Goal: Navigation & Orientation: Go to known website

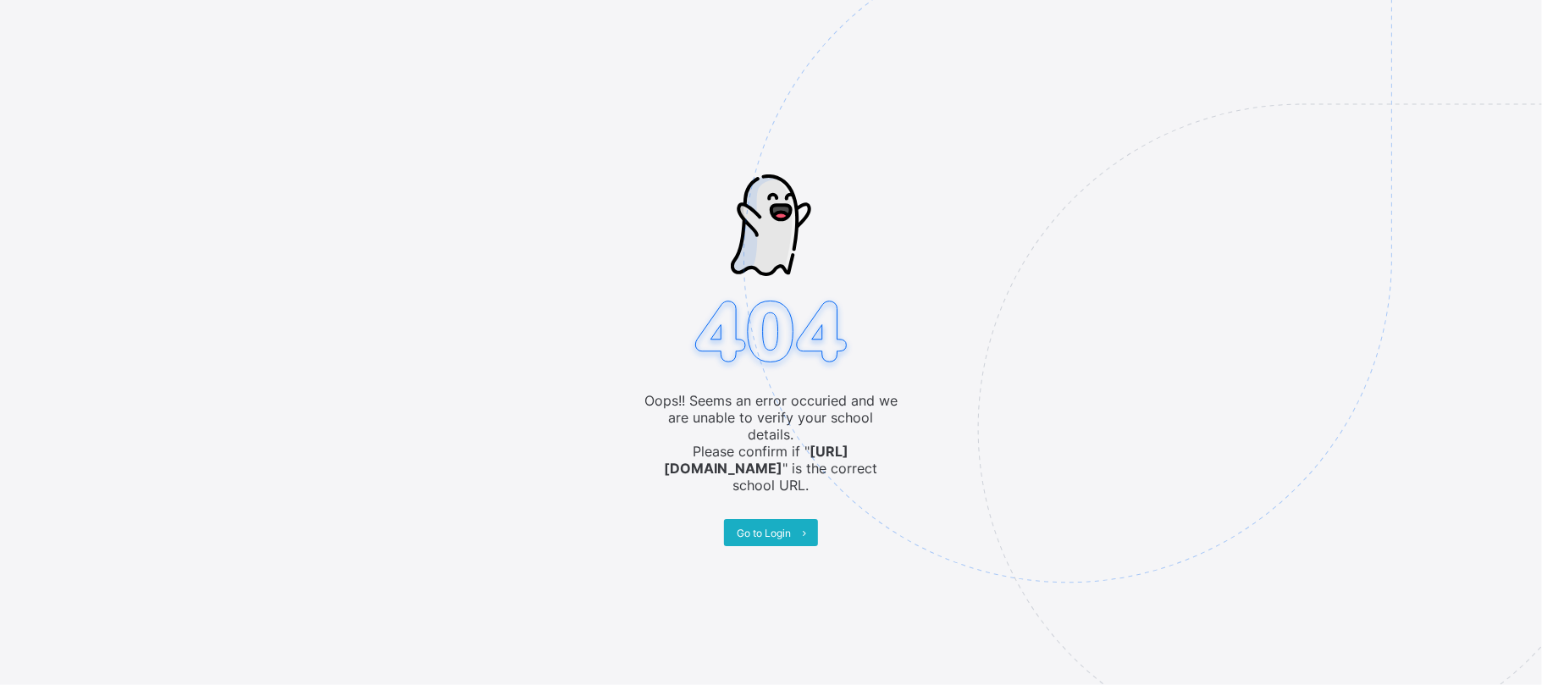
click at [786, 527] on span "Go to Login" at bounding box center [764, 533] width 54 height 13
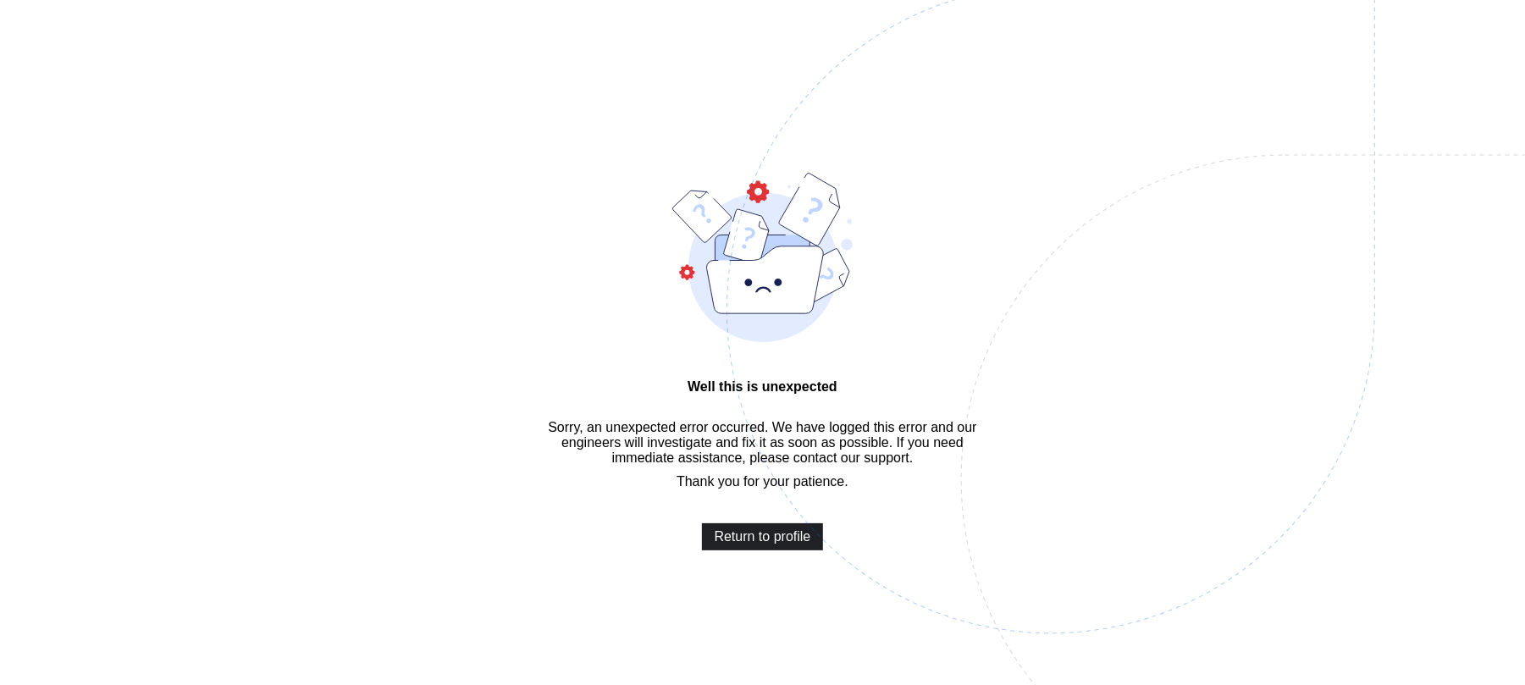
click at [749, 545] on span "Return to profile" at bounding box center [763, 536] width 97 height 15
